Goal: Information Seeking & Learning: Learn about a topic

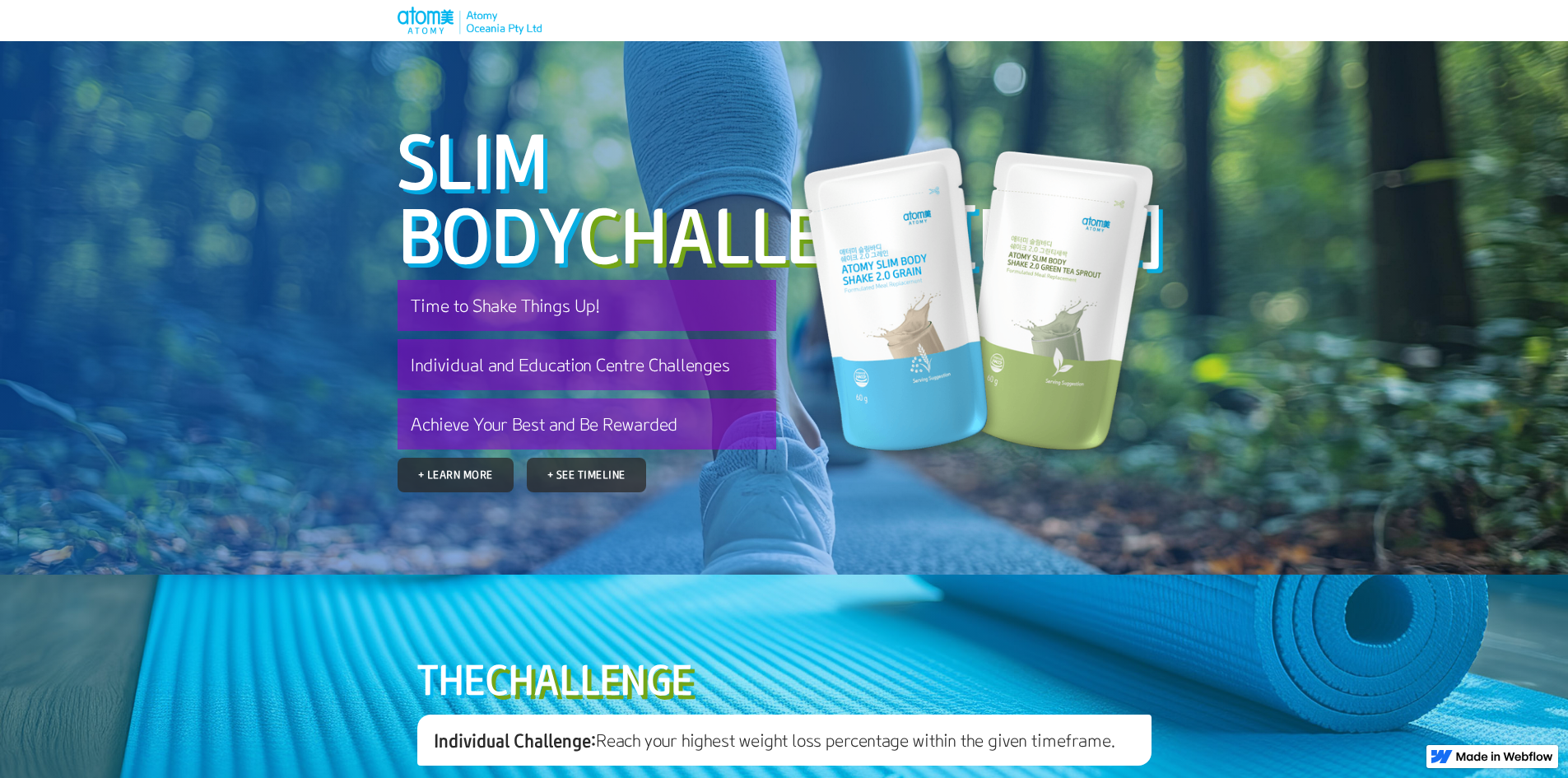
click at [482, 163] on h1 "Slim body Challenge [DATE]" at bounding box center [586, 197] width 379 height 149
click at [1182, 165] on section "Slim body Challenge [DATE] Time to Shake Things Up! Individual and Education Ce…" at bounding box center [784, 308] width 1568 height 534
click at [423, 30] on img at bounding box center [469, 20] width 144 height 28
click at [578, 240] on span "Challenge" at bounding box center [766, 234] width 376 height 91
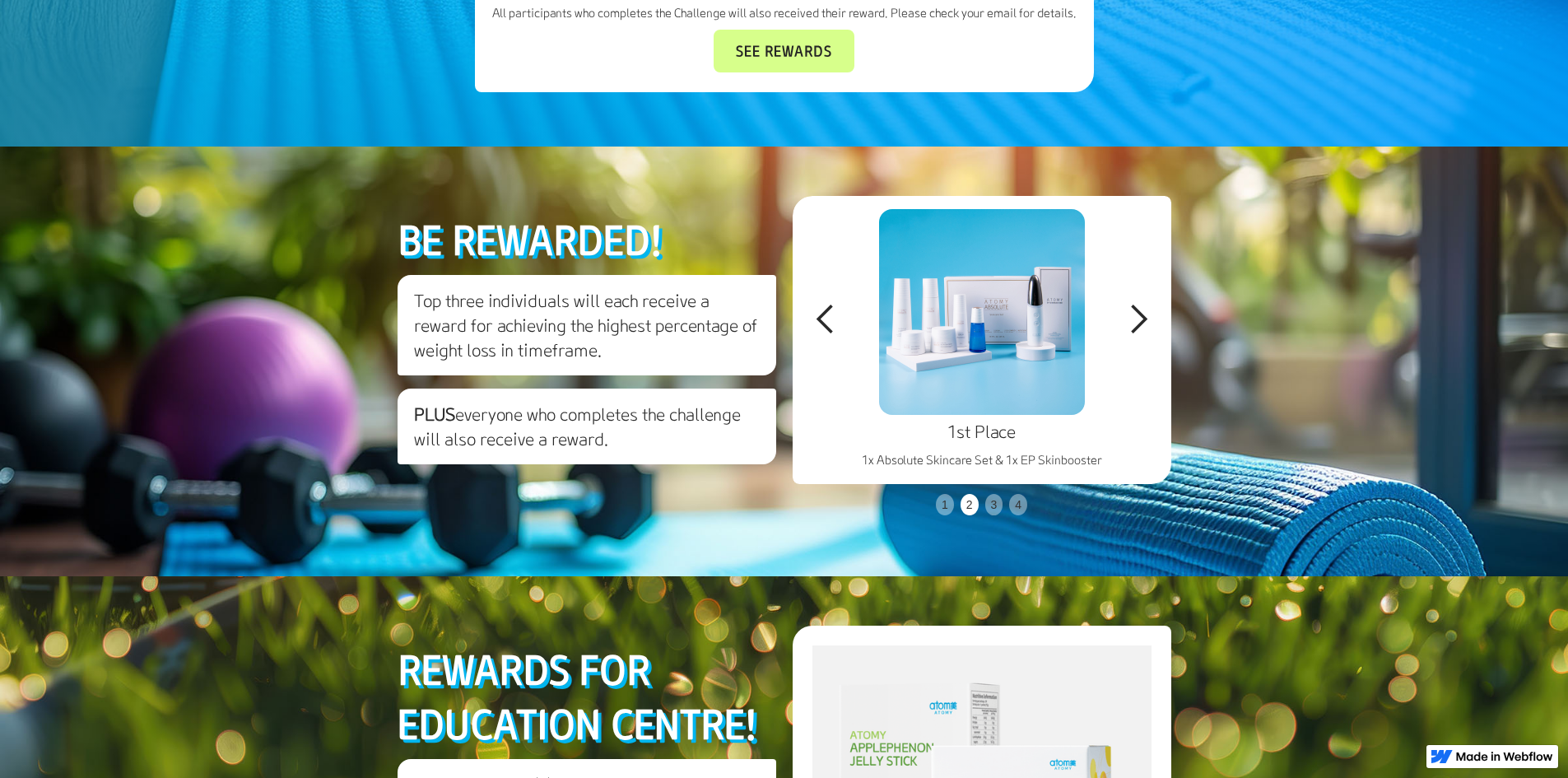
scroll to position [3294, 0]
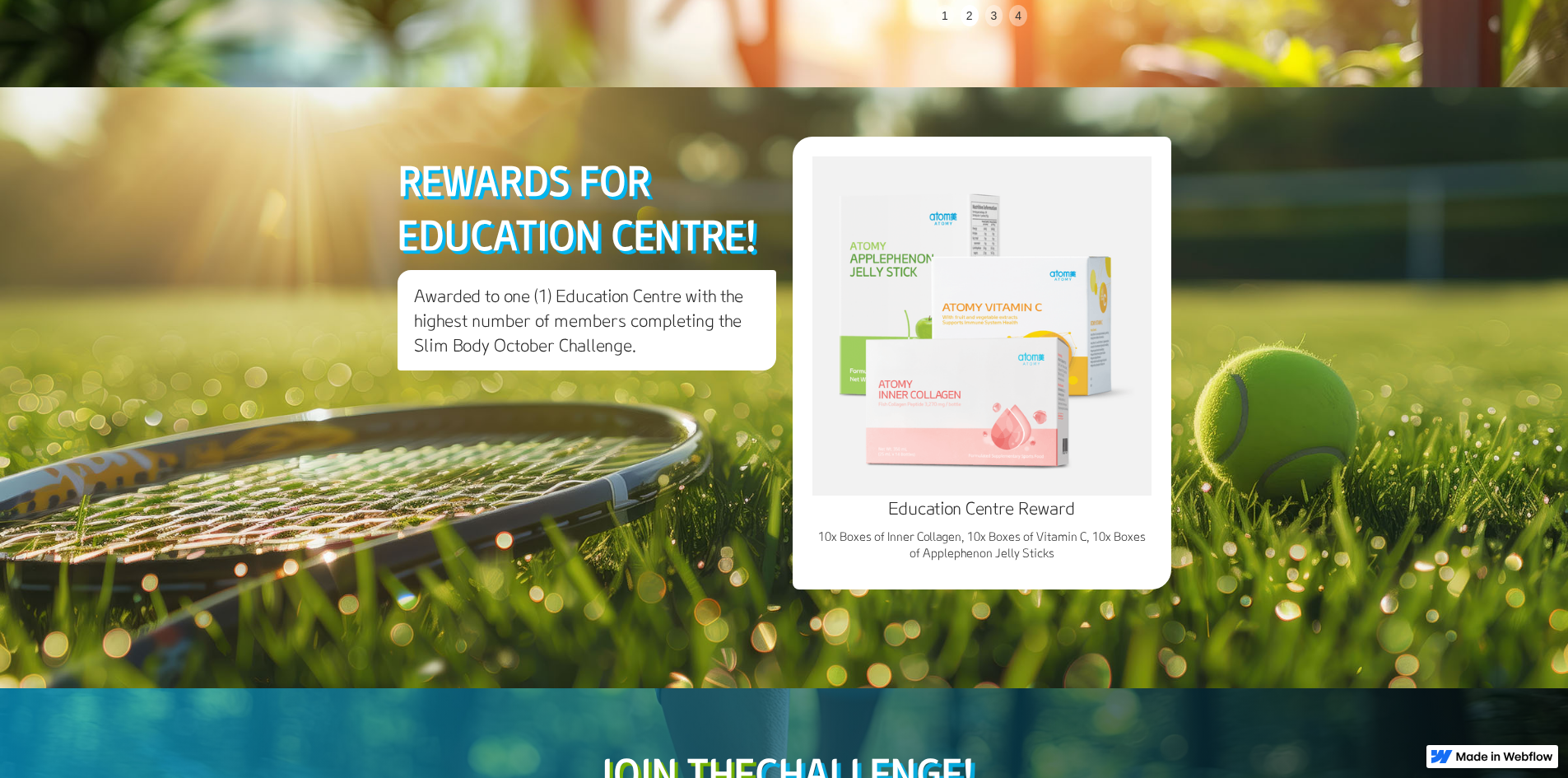
click at [957, 496] on img at bounding box center [982, 326] width 339 height 339
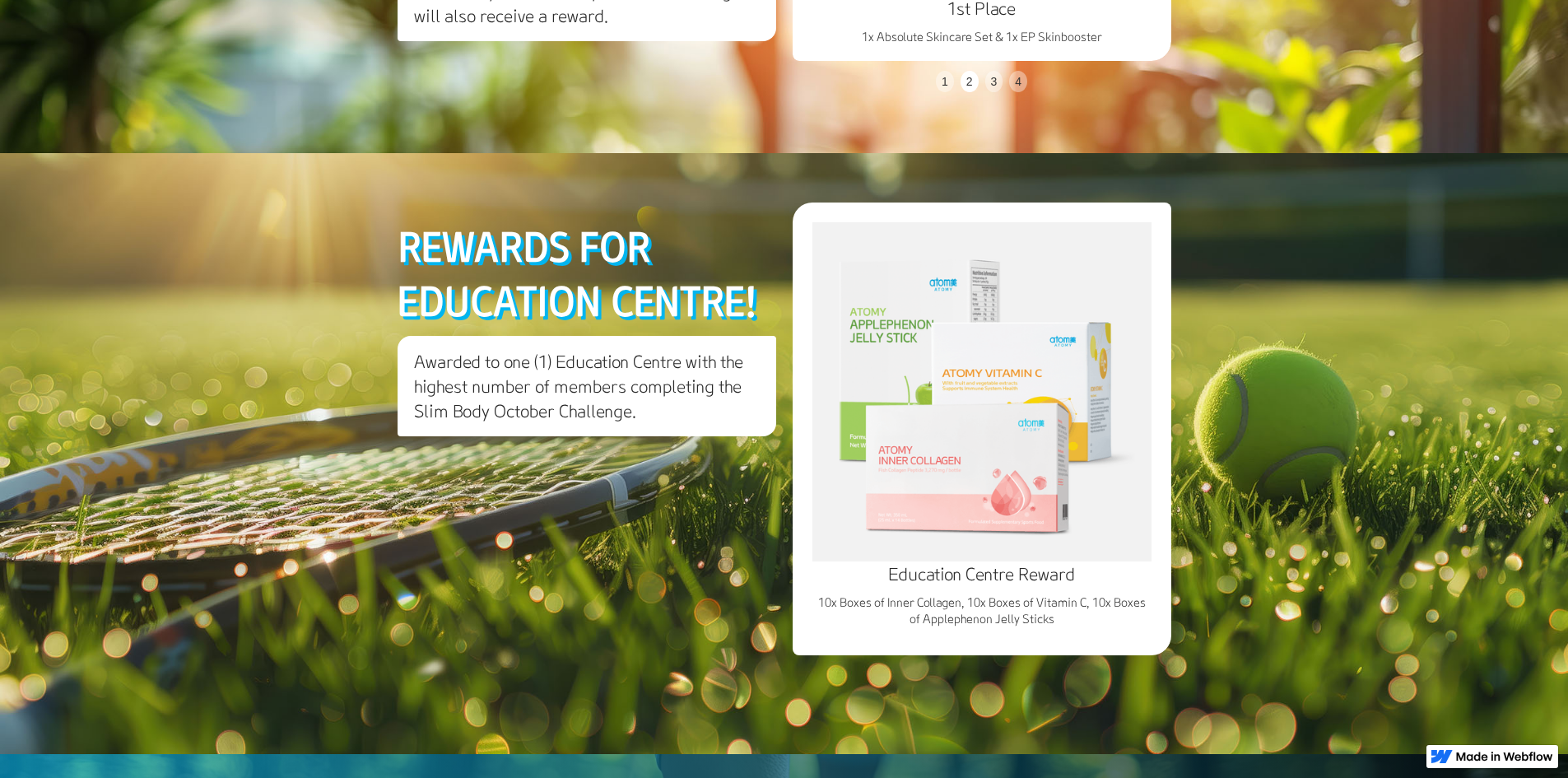
scroll to position [3129, 0]
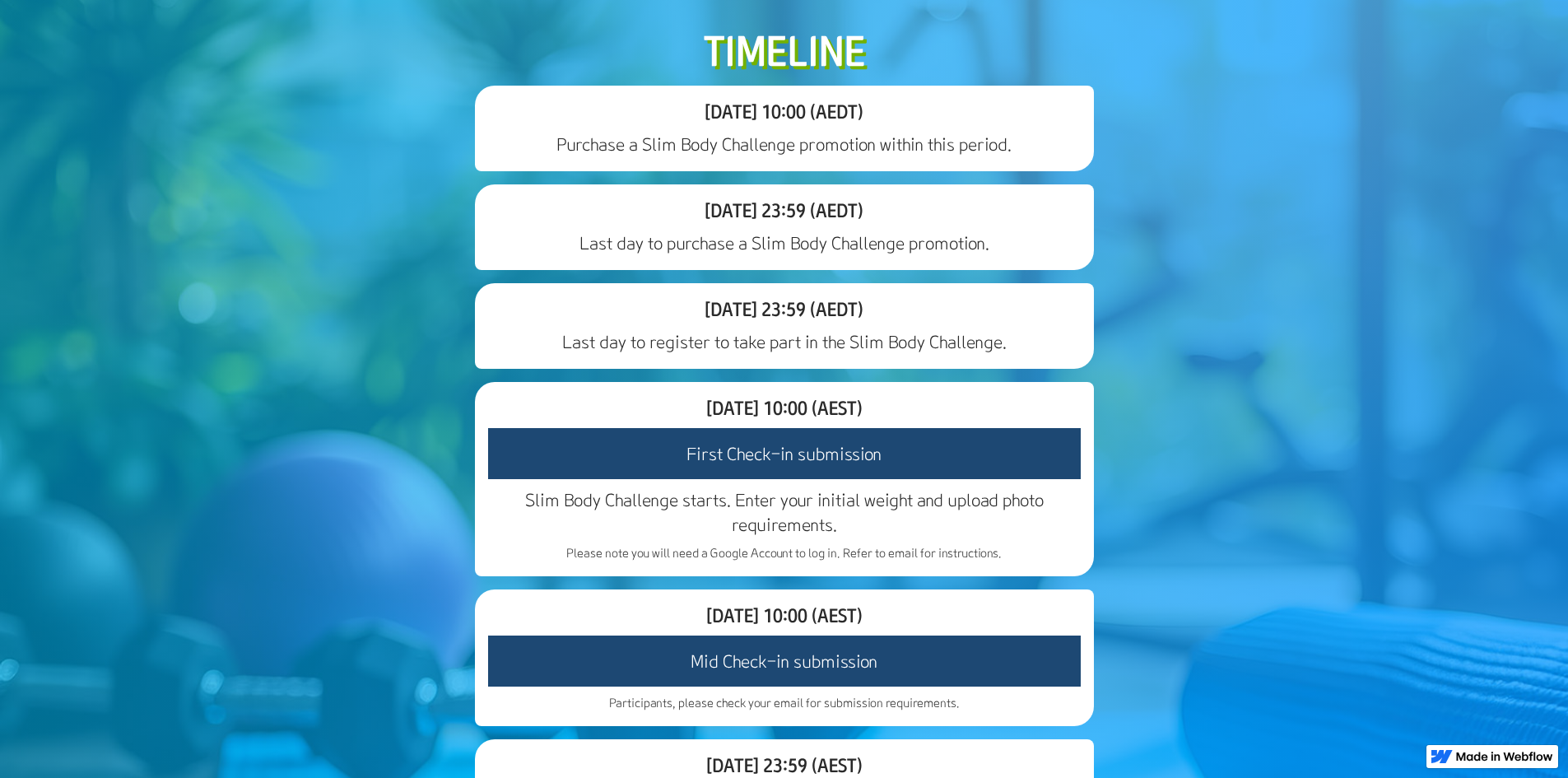
scroll to position [0, 0]
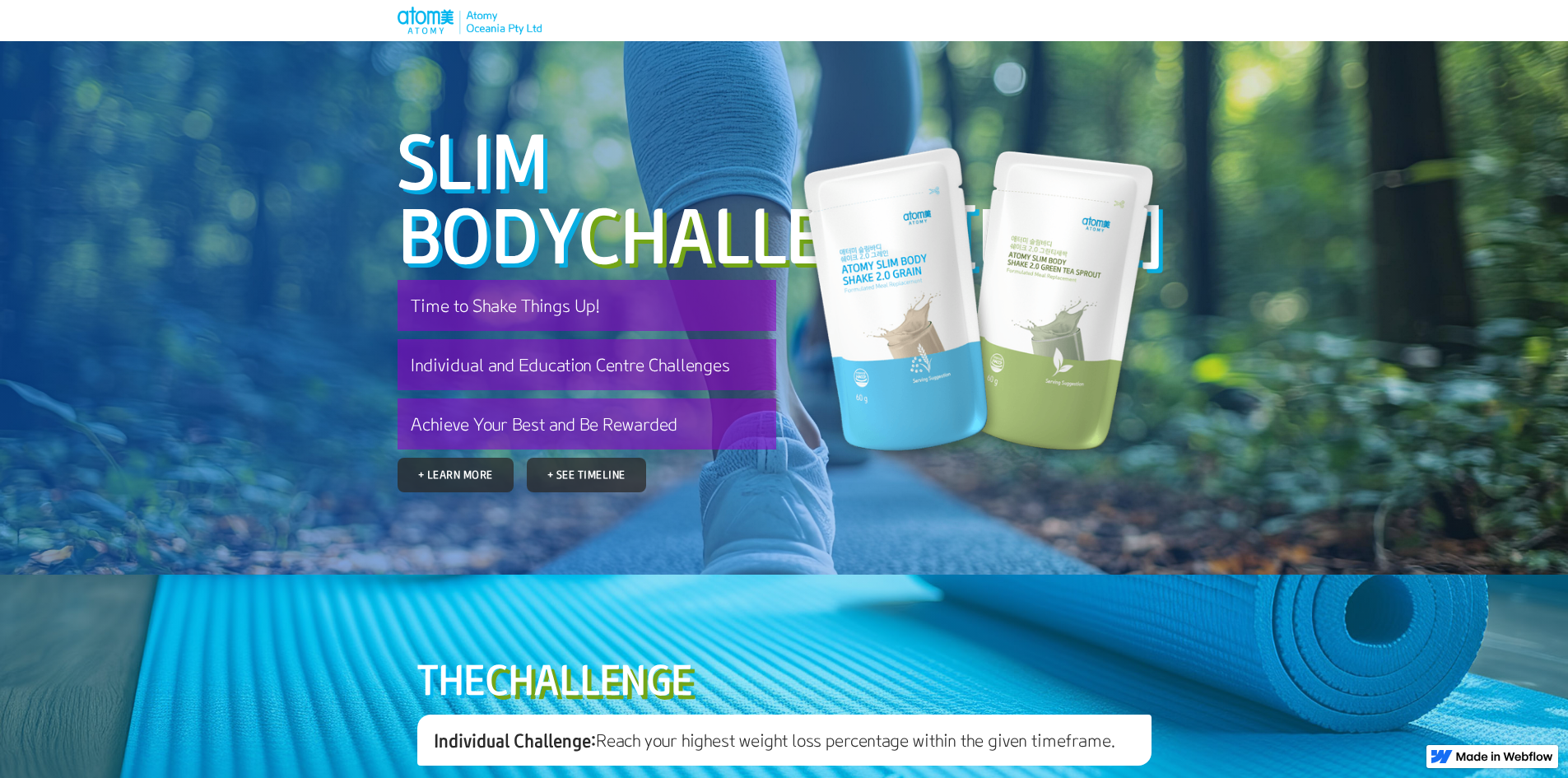
drag, startPoint x: 1168, startPoint y: 718, endPoint x: 1442, endPoint y: 681, distance: 276.5
click at [1248, 575] on section "Slim body Challenge [DATE] Time to Shake Things Up! Individual and Education Ce…" at bounding box center [784, 308] width 1568 height 534
click at [435, 19] on img at bounding box center [469, 20] width 144 height 28
click at [436, 19] on img at bounding box center [469, 20] width 144 height 28
click at [599, 123] on h1 "Slim body Challenge [DATE]" at bounding box center [586, 197] width 379 height 149
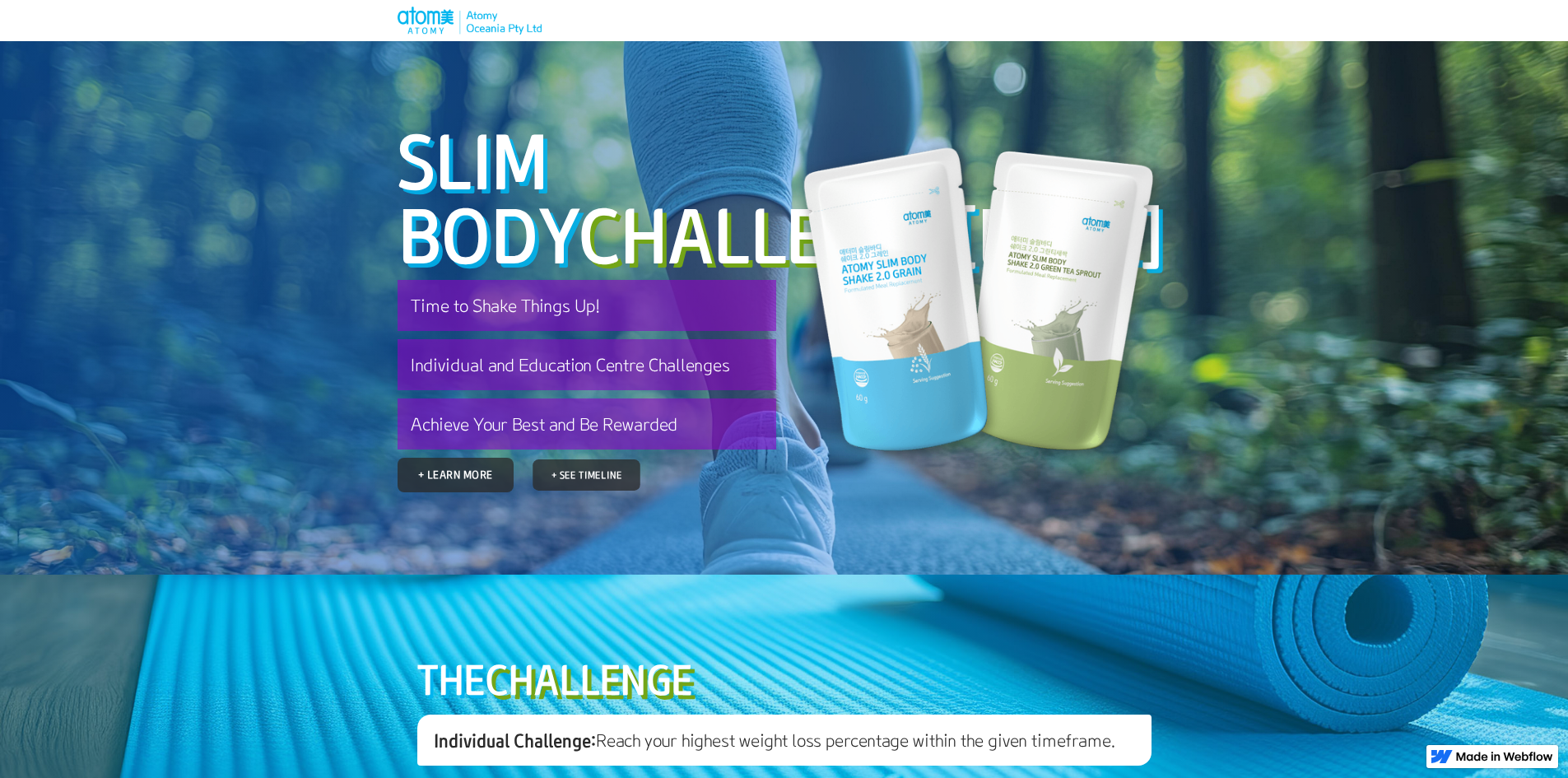
click at [591, 491] on link "+ See Timeline" at bounding box center [586, 476] width 108 height 32
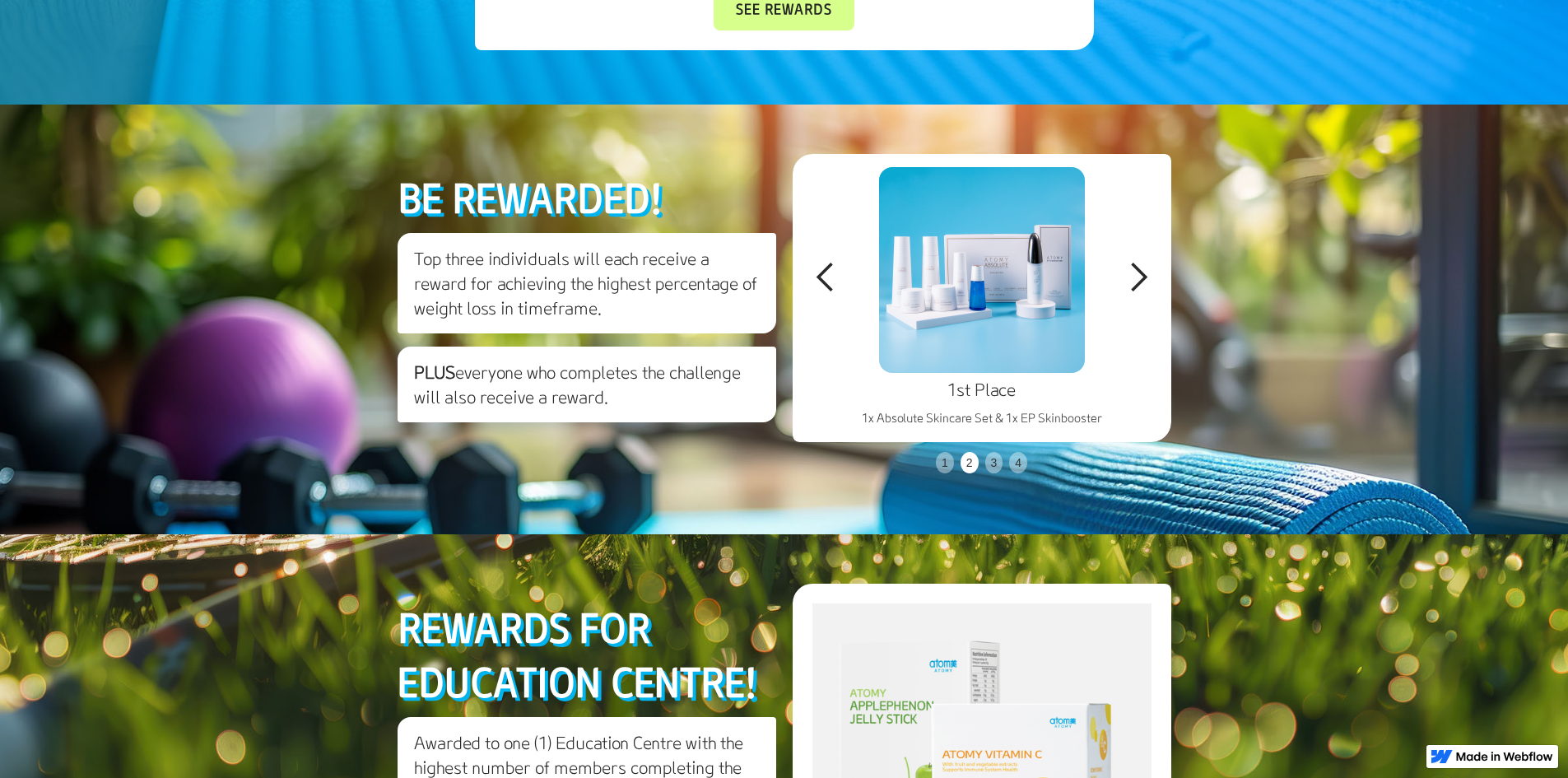
scroll to position [3321, 0]
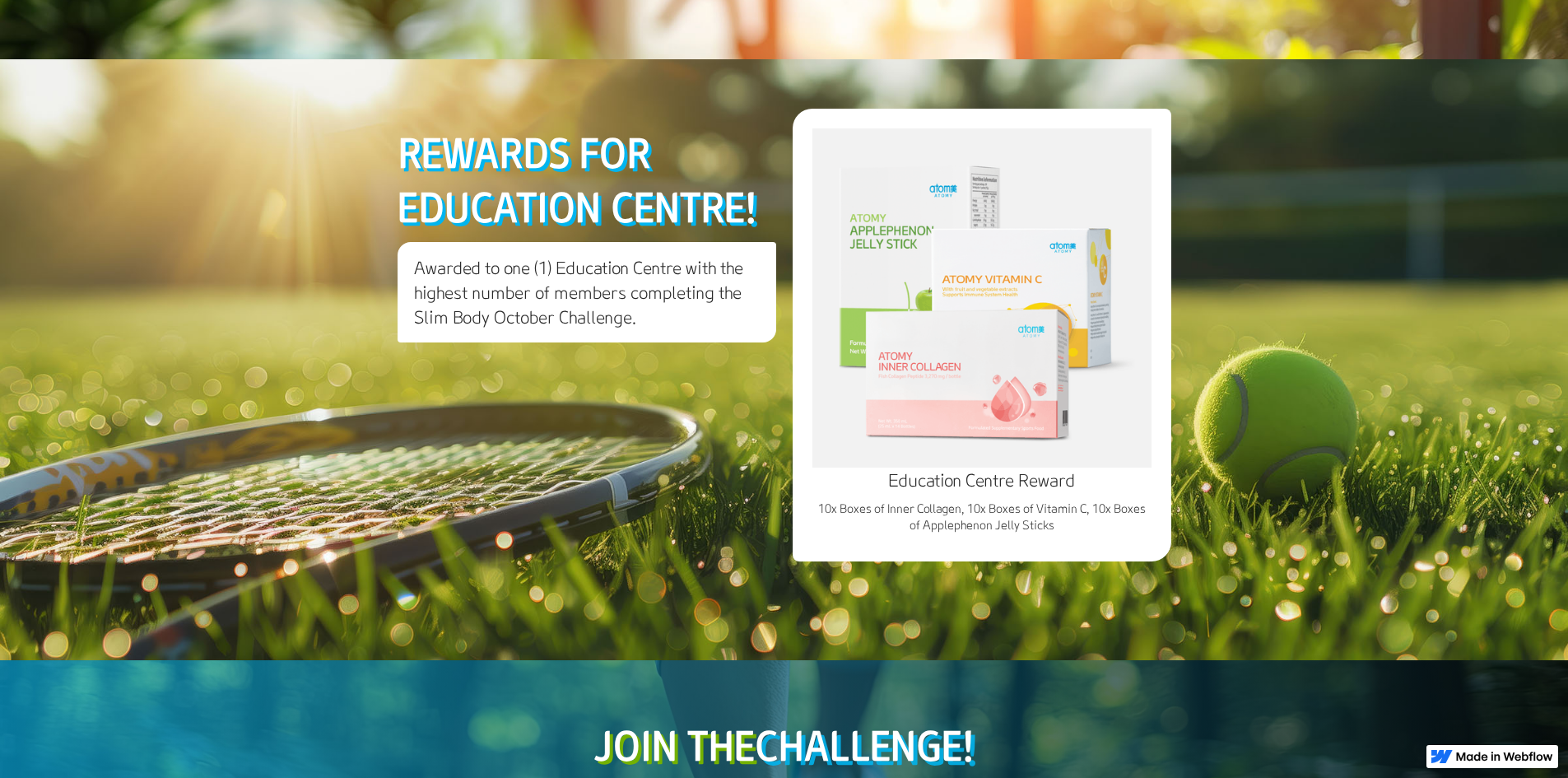
click at [972, 468] on img at bounding box center [982, 298] width 339 height 339
click at [955, 468] on img at bounding box center [982, 298] width 339 height 339
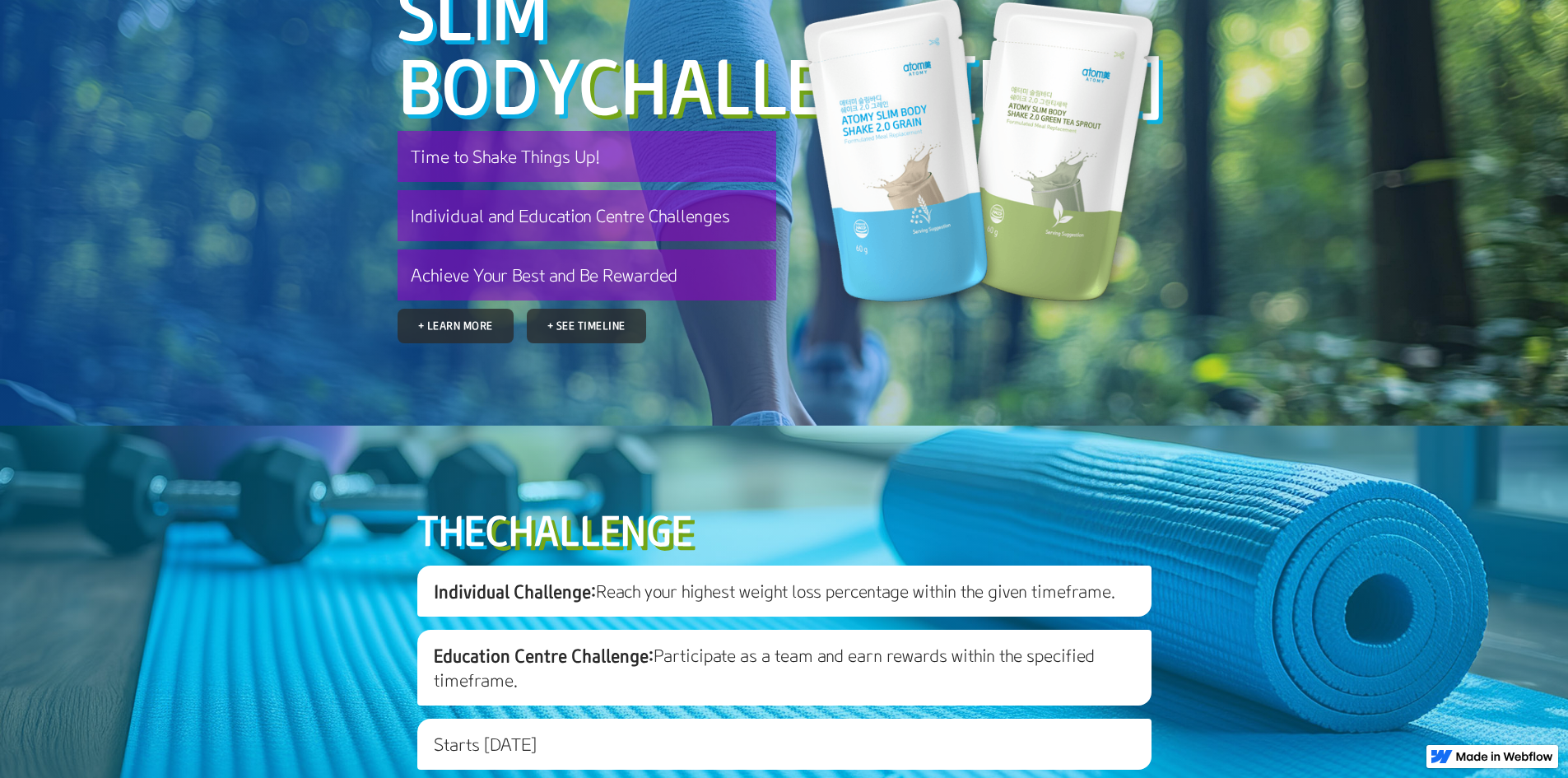
scroll to position [0, 0]
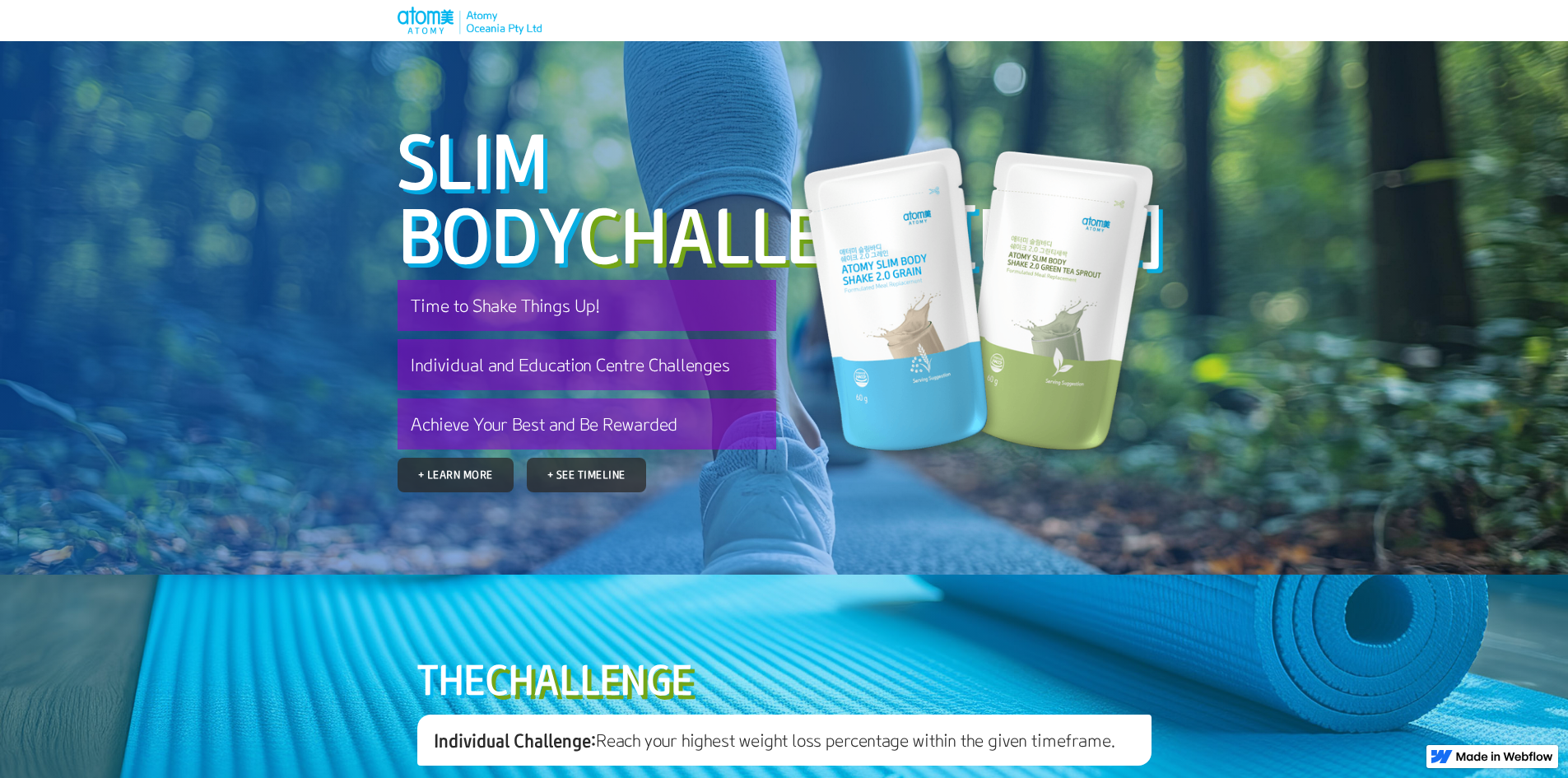
drag, startPoint x: 1566, startPoint y: 119, endPoint x: 1120, endPoint y: 190, distance: 451.6
click at [1566, 120] on section "Slim body Challenge [DATE] Time to Shake Things Up! Individual and Education Ce…" at bounding box center [784, 308] width 1568 height 534
click at [1064, 196] on img at bounding box center [982, 300] width 379 height 353
click at [477, 19] on img at bounding box center [469, 20] width 144 height 28
drag, startPoint x: 701, startPoint y: 586, endPoint x: 1449, endPoint y: 422, distance: 765.8
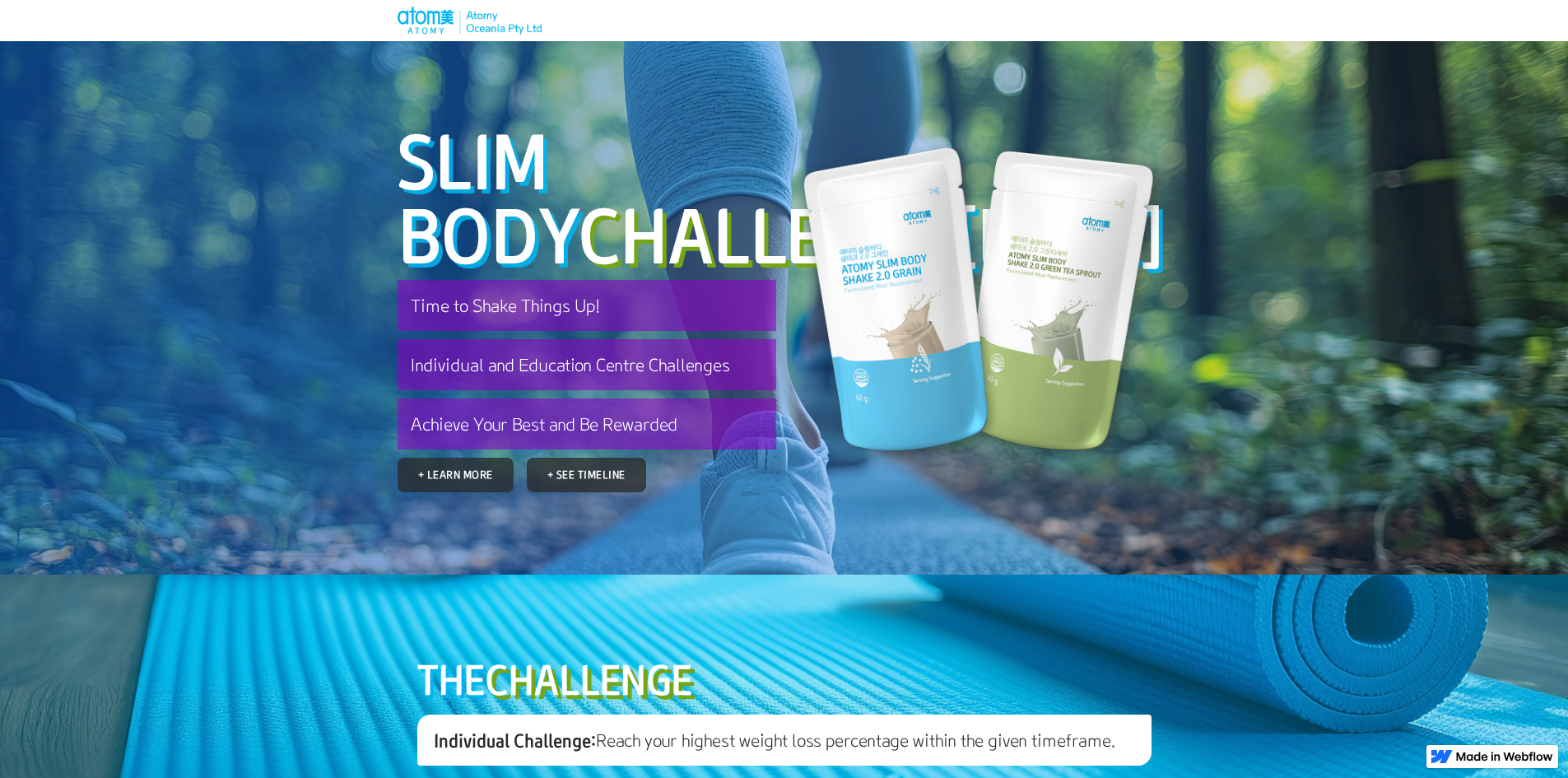
click at [1449, 422] on section "Slim body Challenge [DATE] Time to Shake Things Up! Individual and Education Ce…" at bounding box center [784, 308] width 1568 height 534
drag, startPoint x: 1514, startPoint y: 120, endPoint x: 1515, endPoint y: 111, distance: 9.1
click at [1515, 120] on section "Slim body Challenge [DATE] Time to Shake Things Up! Individual and Education Ce…" at bounding box center [784, 308] width 1568 height 534
